Goal: Task Accomplishment & Management: Complete application form

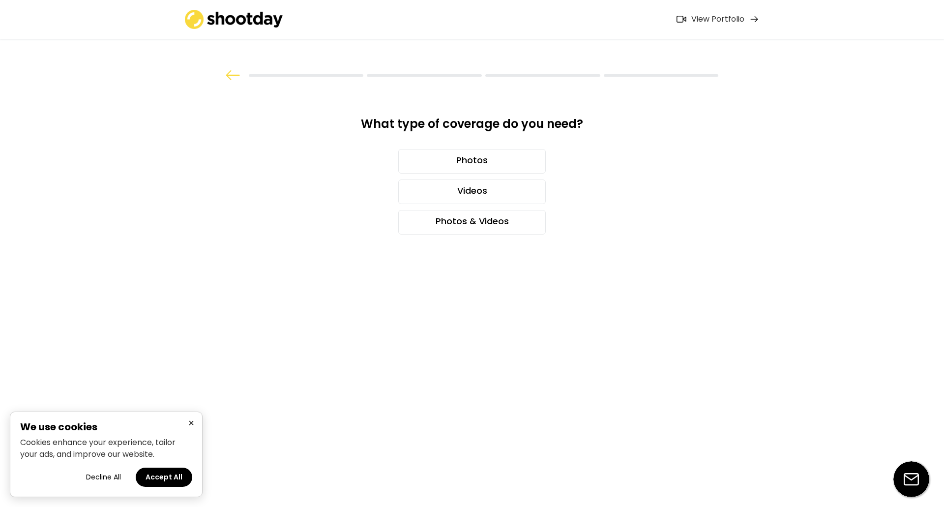
click at [188, 423] on button "×" at bounding box center [191, 423] width 12 height 12
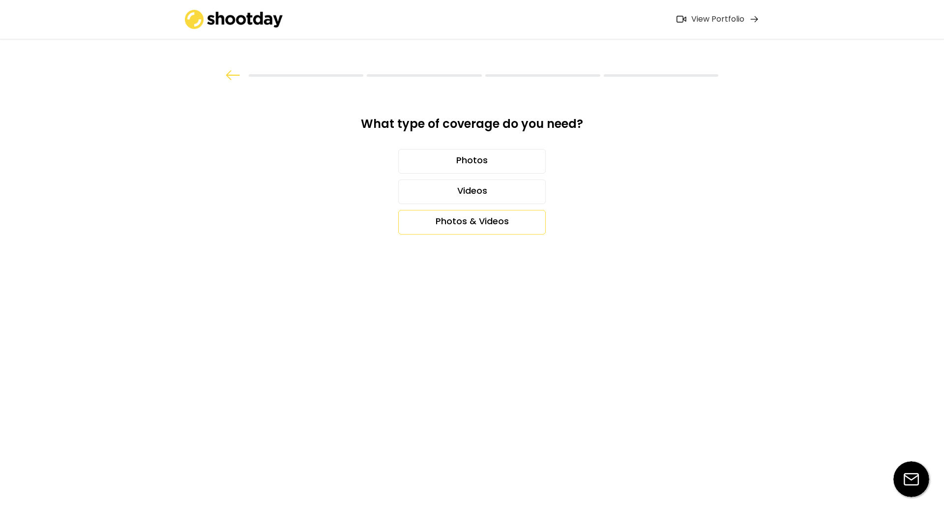
click at [483, 227] on div "Photos & Videos" at bounding box center [471, 222] width 147 height 25
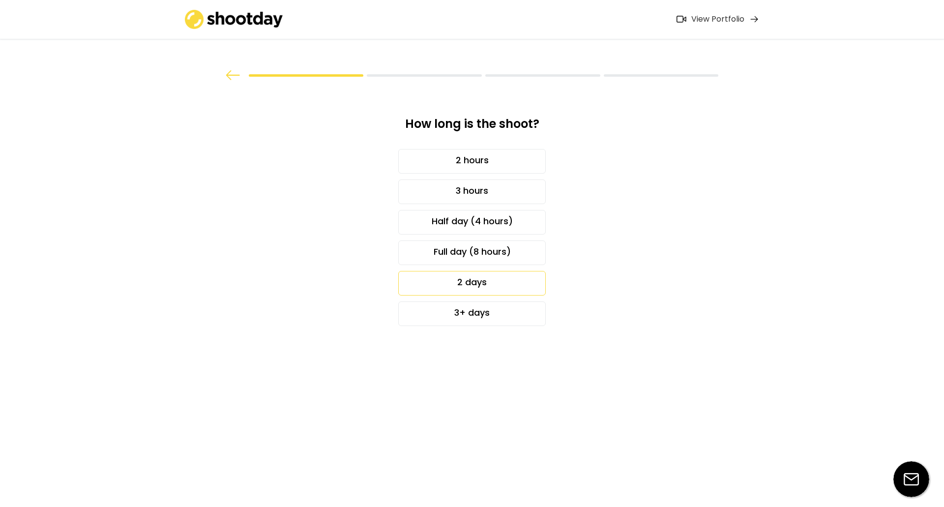
click at [483, 286] on div "2 days" at bounding box center [471, 283] width 147 height 25
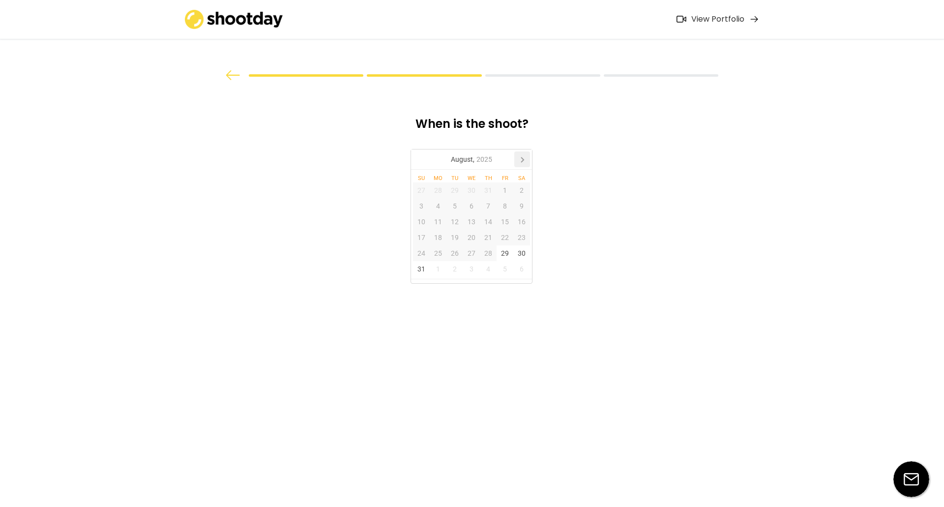
click at [521, 158] on icon at bounding box center [522, 159] width 2 height 5
click at [464, 242] on div "19" at bounding box center [471, 238] width 17 height 16
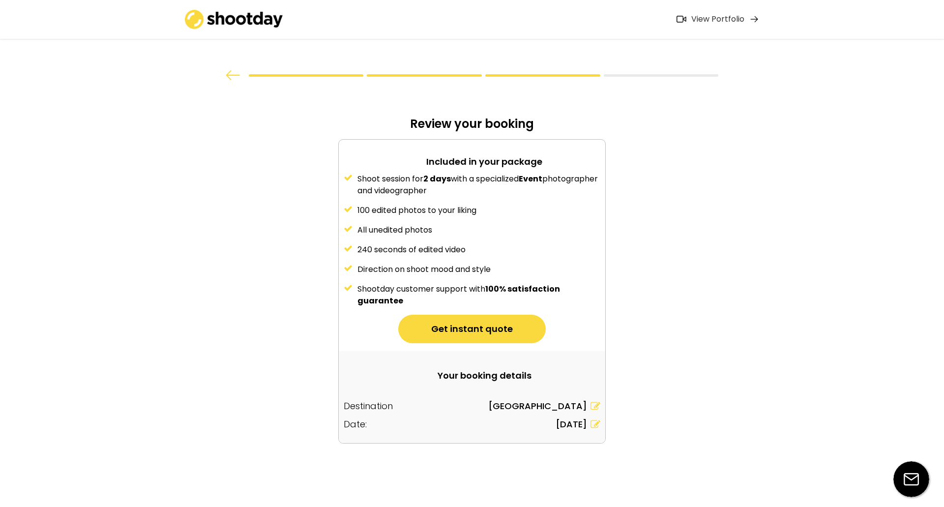
click at [484, 239] on div "Shoot session for 2 days with a specialized Event photographer and videographer…" at bounding box center [472, 240] width 266 height 134
click at [485, 330] on button "Get instant quote" at bounding box center [471, 329] width 147 height 29
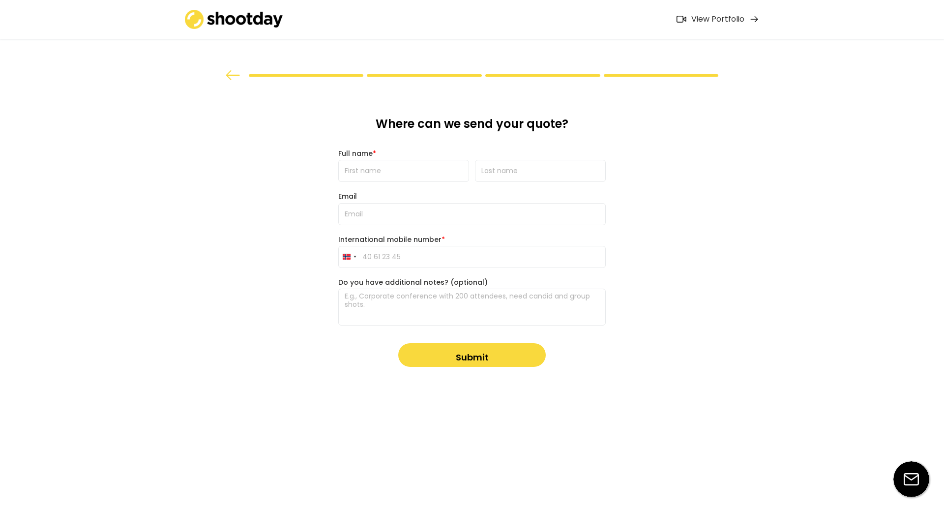
click at [401, 164] on input "input" at bounding box center [403, 171] width 131 height 22
type input "[PERSON_NAME]"
click at [371, 167] on input "input" at bounding box center [403, 171] width 131 height 22
type input "[PERSON_NAME] [PERSON_NAME]"
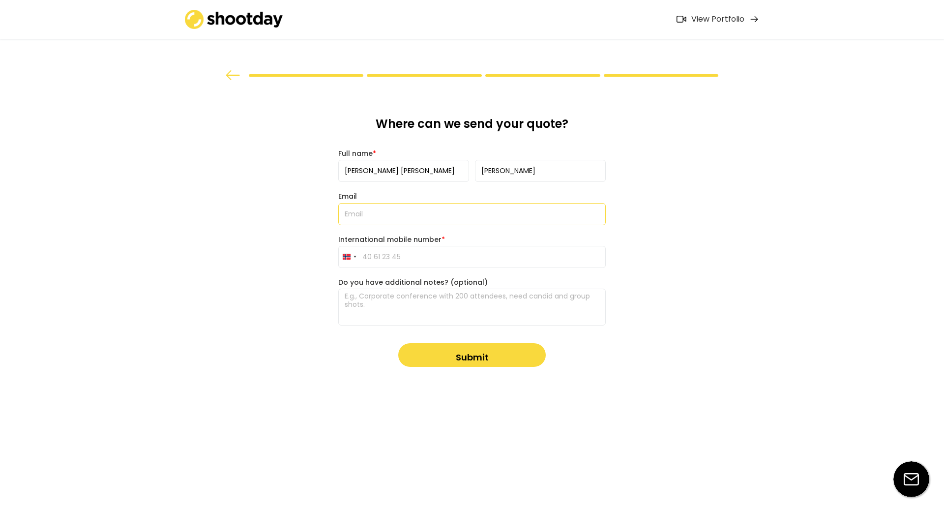
click at [382, 206] on input "email" at bounding box center [471, 214] width 267 height 22
type input "[PERSON_NAME][EMAIL_ADDRESS][DOMAIN_NAME]"
click at [399, 253] on input "tel" at bounding box center [471, 257] width 267 height 22
type input "95 13 62 43"
click at [480, 311] on textarea at bounding box center [471, 306] width 267 height 37
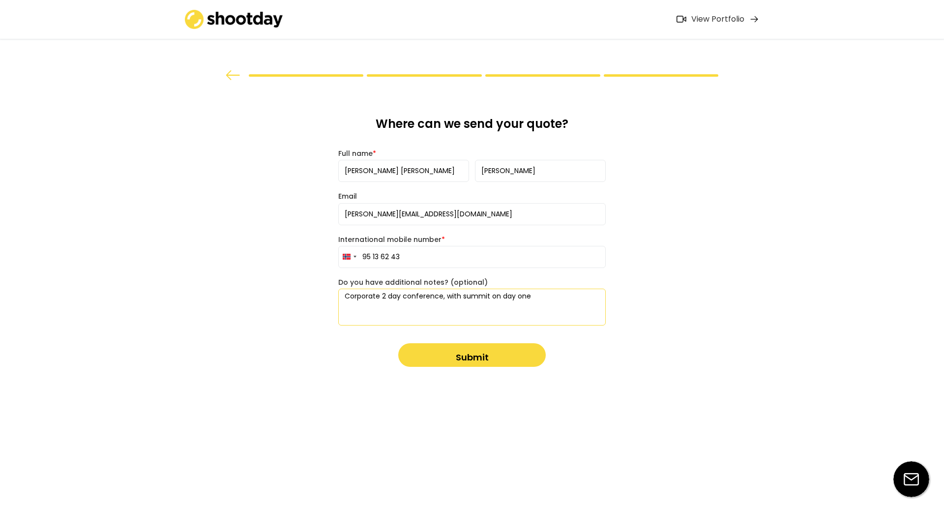
click at [487, 295] on textarea "Corporate 2 day conference, with summit on day one" at bounding box center [471, 306] width 267 height 37
type textarea "Corporate 2 day conference, with summit and award dinner (evening) on day one"
click at [440, 360] on button "Submit" at bounding box center [471, 355] width 147 height 24
